Goal: Information Seeking & Learning: Find specific fact

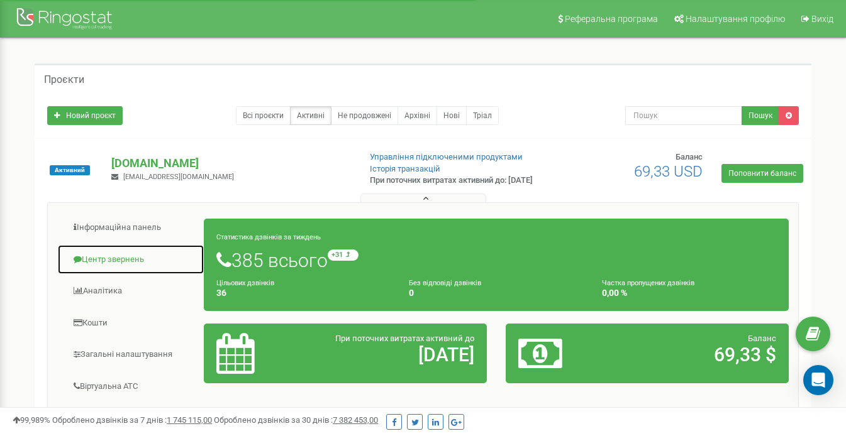
click at [135, 267] on link "Центр звернень" at bounding box center [130, 260] width 147 height 31
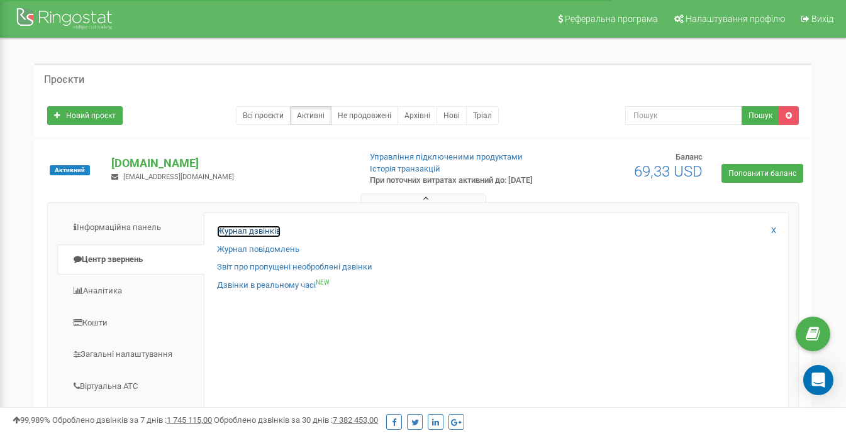
click at [252, 236] on link "Журнал дзвінків" at bounding box center [249, 232] width 64 height 12
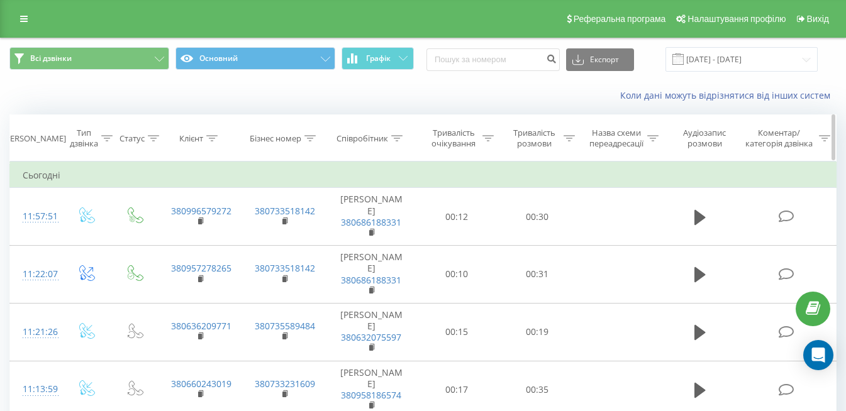
click at [397, 140] on icon at bounding box center [396, 138] width 11 height 6
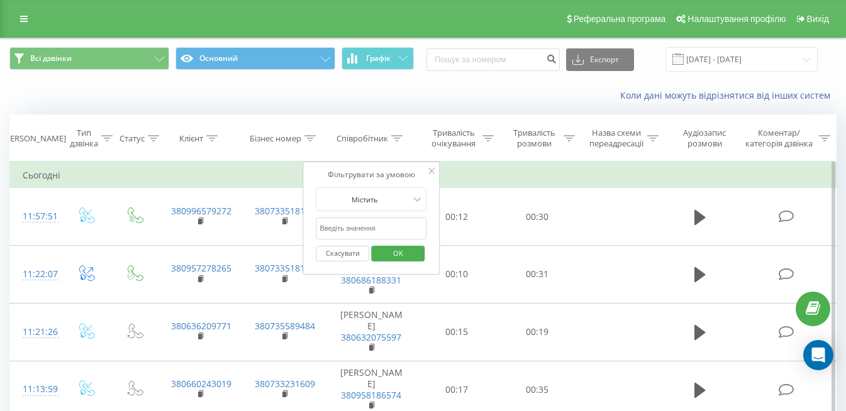
click at [377, 226] on input "text" at bounding box center [371, 229] width 111 height 22
type input "[PERSON_NAME]"
click at [396, 257] on span "OK" at bounding box center [397, 252] width 35 height 19
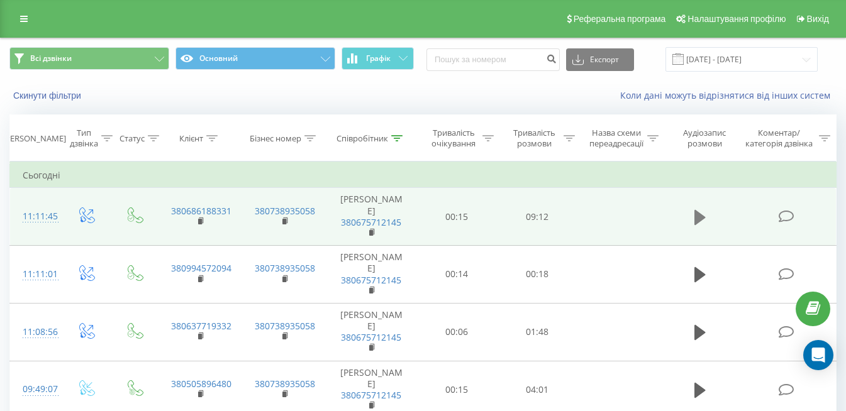
click at [697, 210] on icon at bounding box center [699, 217] width 11 height 15
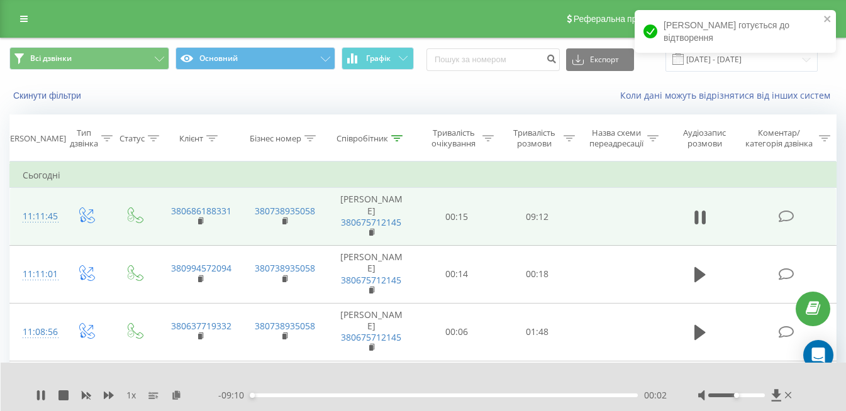
click at [697, 211] on icon at bounding box center [697, 218] width 4 height 14
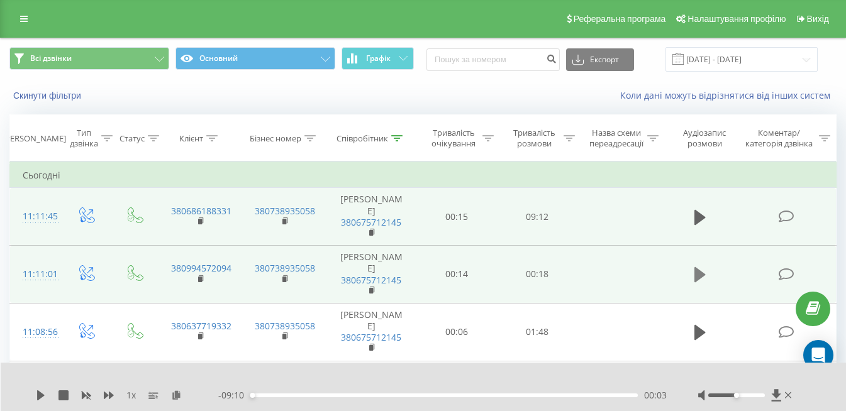
click at [701, 266] on icon at bounding box center [699, 275] width 11 height 18
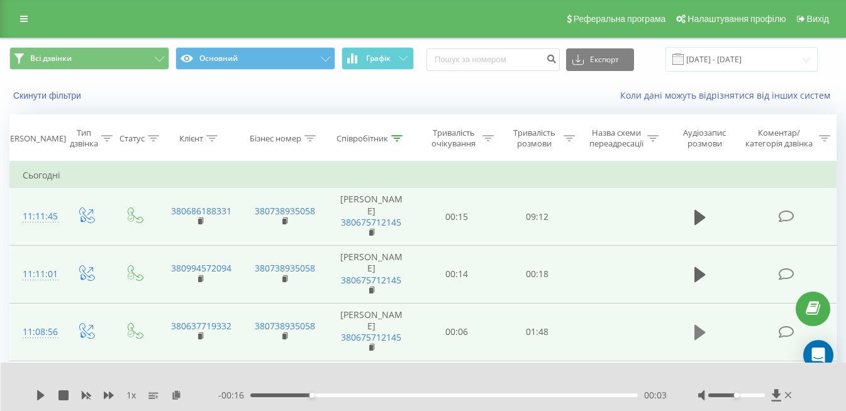
click at [702, 324] on icon at bounding box center [699, 333] width 11 height 18
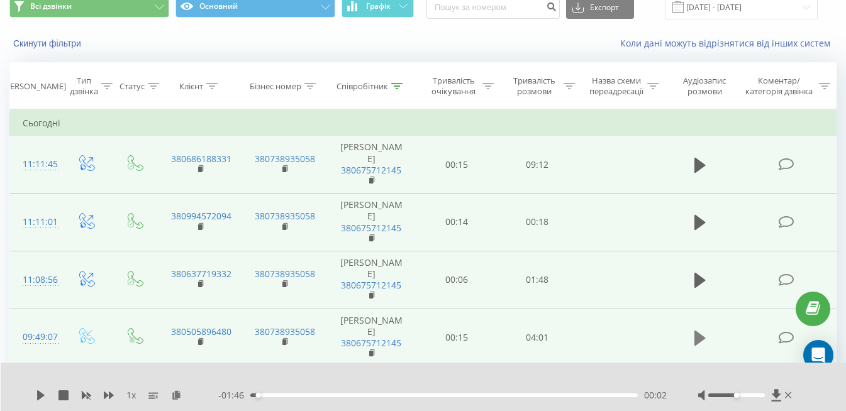
scroll to position [126, 0]
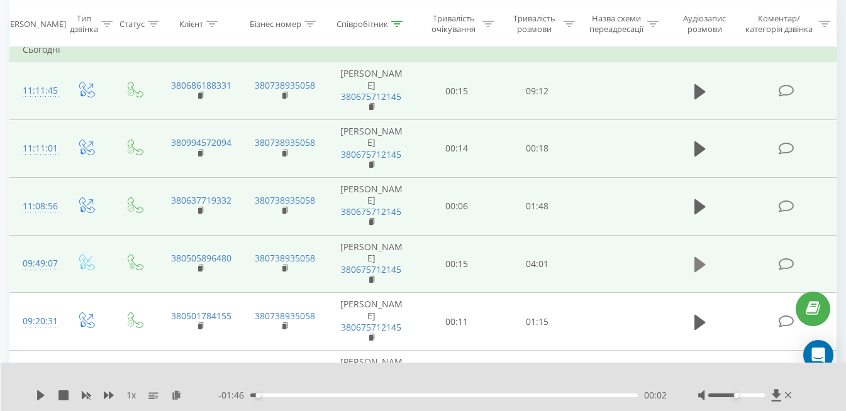
click at [702, 257] on icon at bounding box center [699, 264] width 11 height 15
drag, startPoint x: 738, startPoint y: 394, endPoint x: 784, endPoint y: 393, distance: 45.3
click at [784, 393] on div at bounding box center [746, 395] width 96 height 13
drag, startPoint x: 240, startPoint y: 216, endPoint x: 182, endPoint y: 218, distance: 57.9
click at [182, 235] on td "380505896480" at bounding box center [200, 264] width 84 height 58
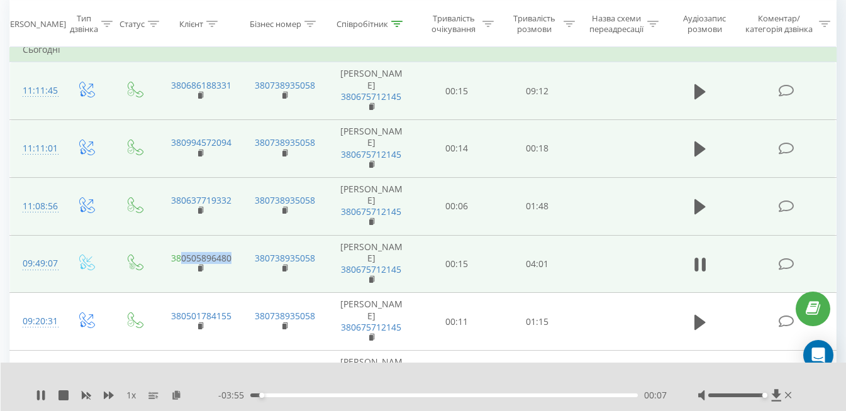
drag, startPoint x: 182, startPoint y: 218, endPoint x: 204, endPoint y: 216, distance: 22.1
copy link "0505896480"
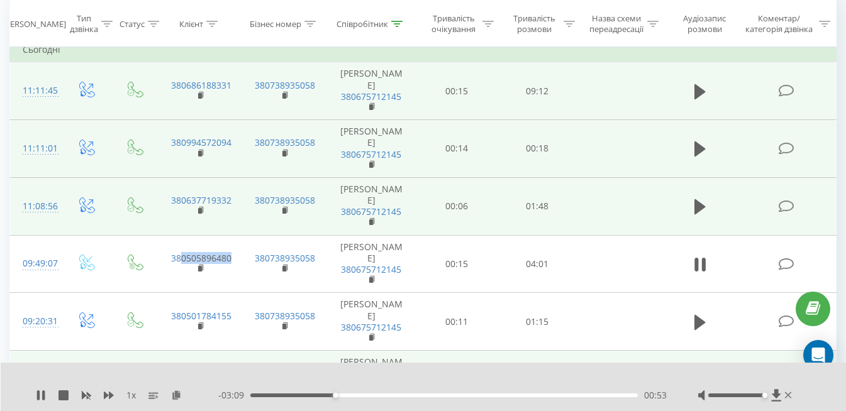
click at [696, 372] on icon at bounding box center [699, 379] width 11 height 15
drag, startPoint x: 246, startPoint y: 313, endPoint x: 182, endPoint y: 316, distance: 64.2
click at [182, 351] on tr "09:15:26 380501784155 380738935058 [PERSON_NAME] 380675712145 00:21 03:46" at bounding box center [423, 380] width 826 height 58
drag, startPoint x: 182, startPoint y: 316, endPoint x: 213, endPoint y: 314, distance: 31.5
copy td "0501784155"
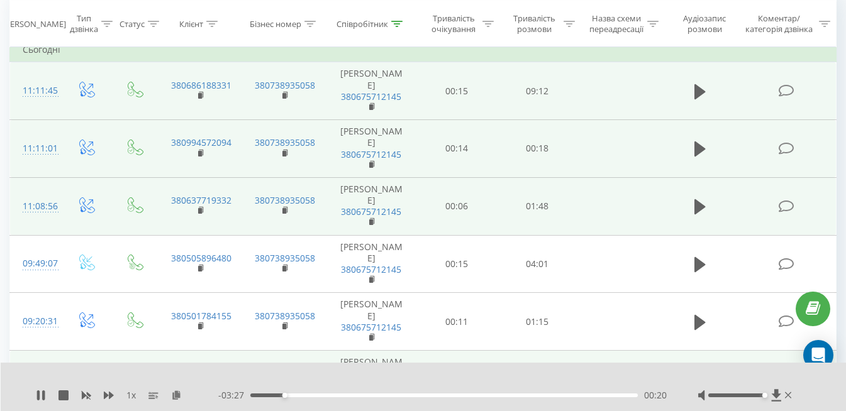
click at [238, 351] on td "380501784155" at bounding box center [200, 380] width 84 height 58
drag, startPoint x: 238, startPoint y: 311, endPoint x: 180, endPoint y: 314, distance: 58.6
click at [180, 351] on td "380501784155" at bounding box center [200, 380] width 84 height 58
drag, startPoint x: 180, startPoint y: 314, endPoint x: 218, endPoint y: 311, distance: 38.5
copy link "0501784155"
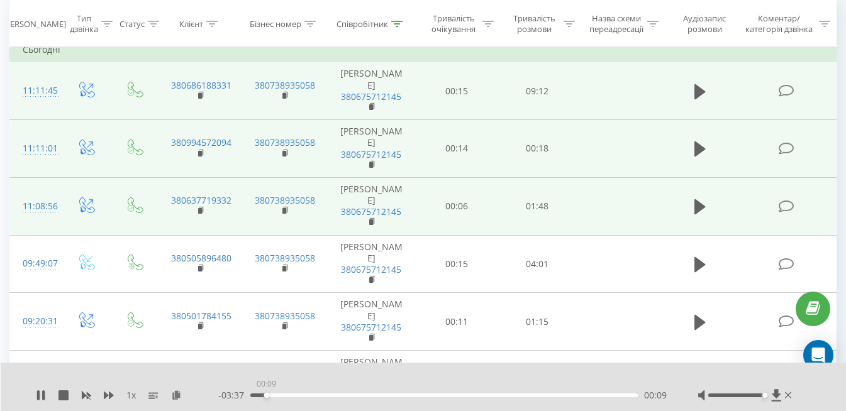
drag, startPoint x: 308, startPoint y: 394, endPoint x: 264, endPoint y: 397, distance: 43.5
click at [264, 397] on div "00:09" at bounding box center [266, 395] width 5 height 5
click at [40, 395] on icon at bounding box center [41, 396] width 10 height 10
